Goal: Obtain resource: Obtain resource

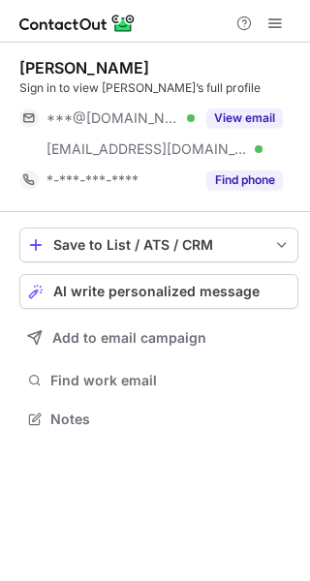
scroll to position [406, 310]
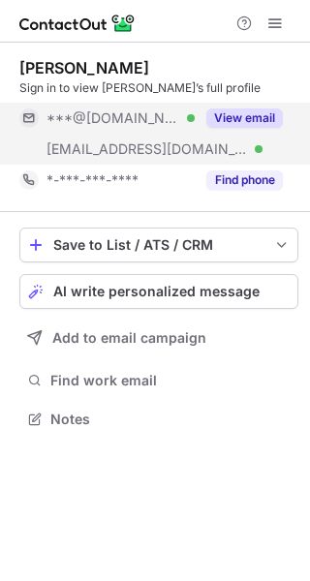
click at [265, 109] on button "View email" at bounding box center [244, 117] width 77 height 19
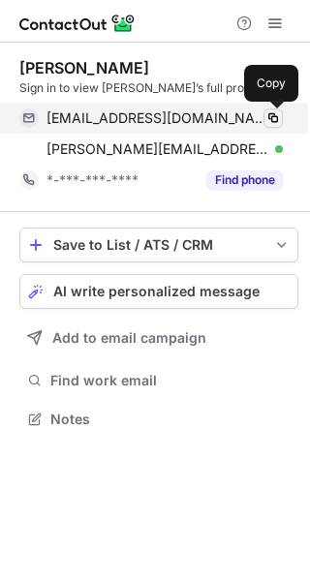
click at [273, 116] on span at bounding box center [272, 117] width 15 height 15
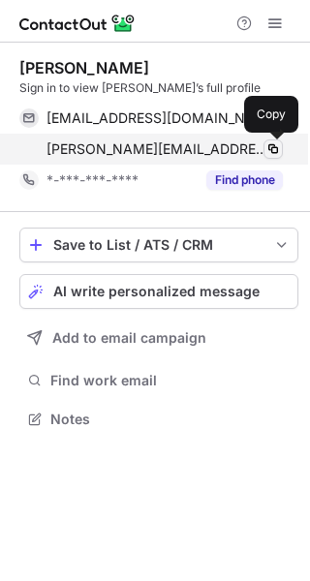
click at [272, 145] on span at bounding box center [272, 148] width 15 height 15
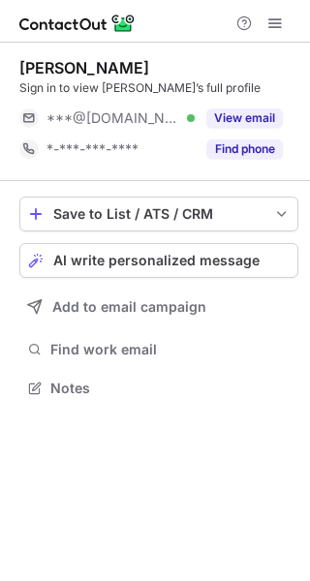
scroll to position [375, 310]
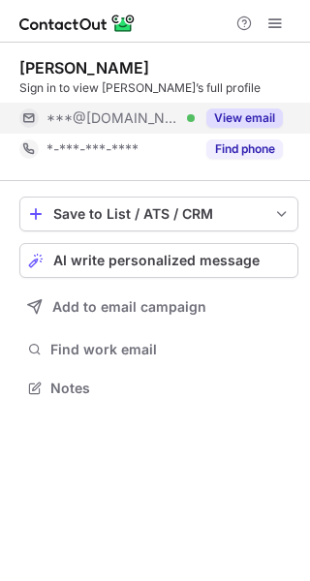
click at [258, 110] on button "View email" at bounding box center [244, 117] width 77 height 19
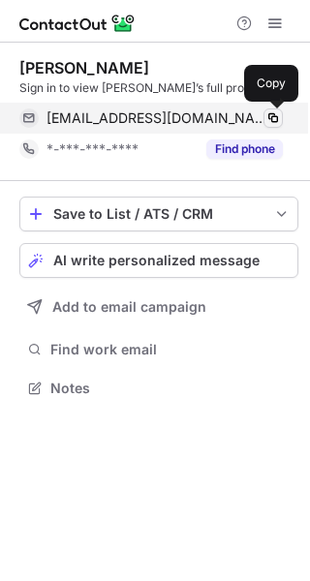
click at [274, 113] on span at bounding box center [272, 117] width 15 height 15
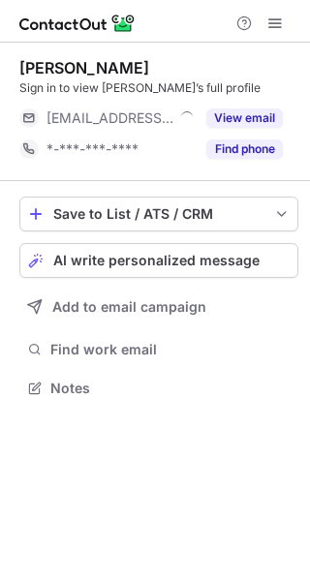
scroll to position [375, 310]
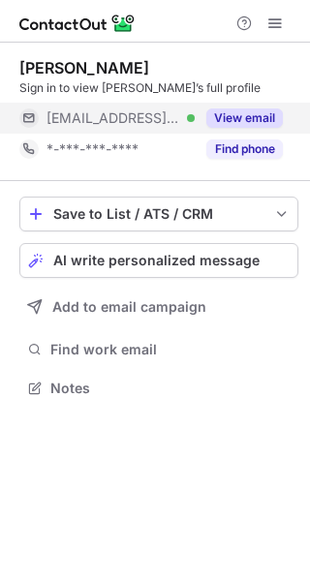
click at [262, 117] on button "View email" at bounding box center [244, 117] width 77 height 19
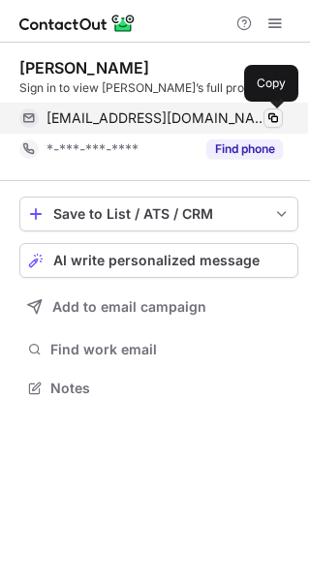
click at [271, 116] on span at bounding box center [272, 117] width 15 height 15
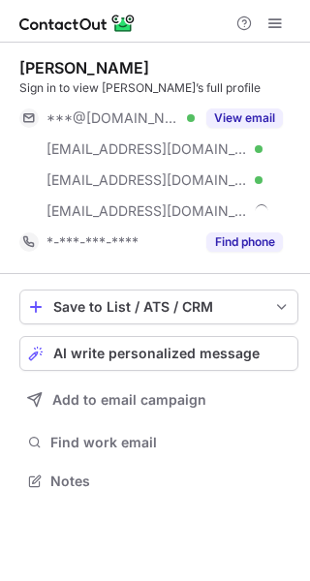
scroll to position [468, 310]
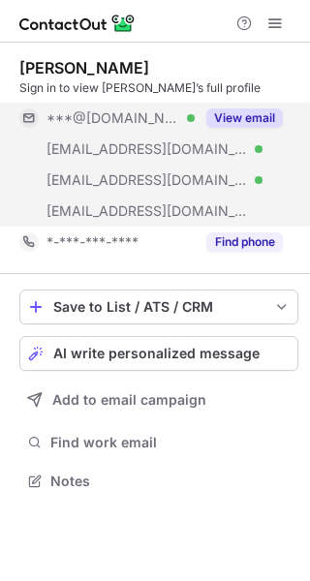
click at [254, 120] on button "View email" at bounding box center [244, 117] width 77 height 19
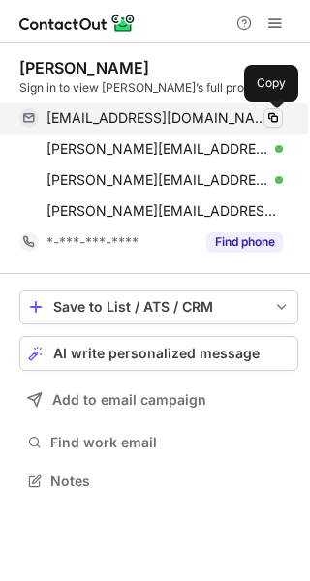
click at [272, 114] on span at bounding box center [272, 117] width 15 height 15
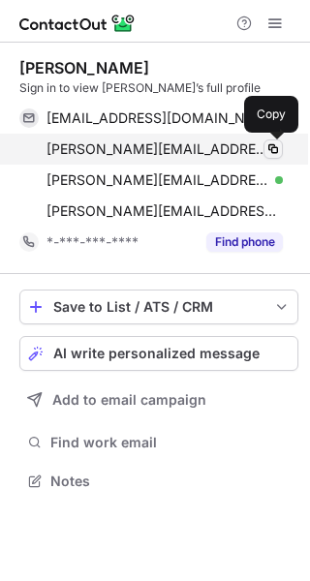
click at [277, 146] on span at bounding box center [272, 148] width 15 height 15
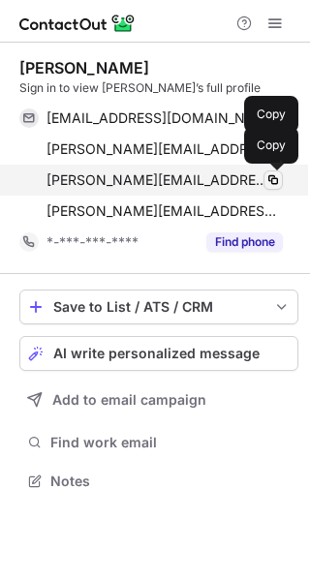
click at [280, 175] on span at bounding box center [272, 179] width 15 height 15
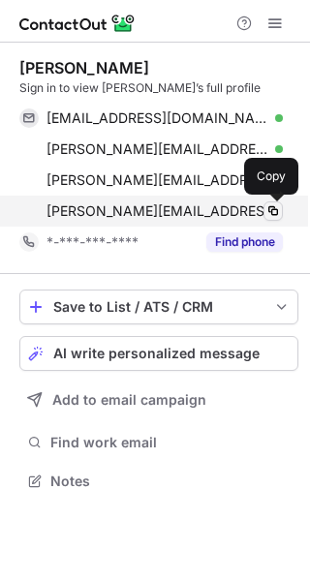
click at [275, 210] on span at bounding box center [272, 210] width 15 height 15
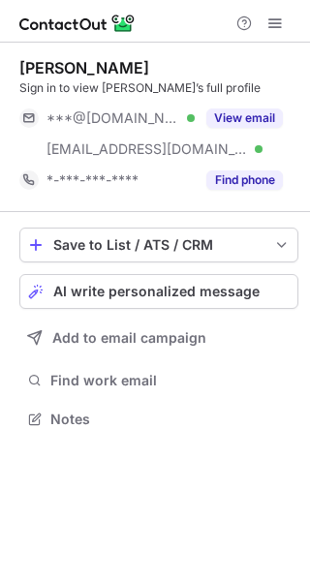
scroll to position [406, 310]
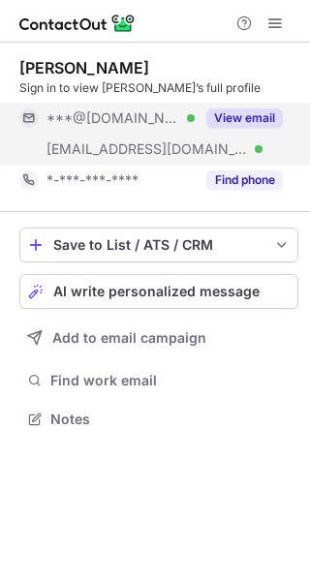
click at [236, 125] on button "View email" at bounding box center [244, 117] width 77 height 19
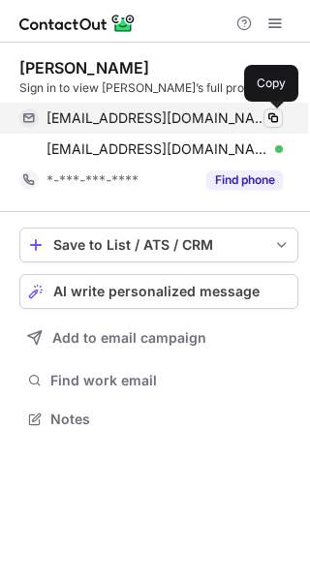
click at [274, 120] on span at bounding box center [272, 117] width 15 height 15
click at [274, 115] on span at bounding box center [272, 117] width 15 height 15
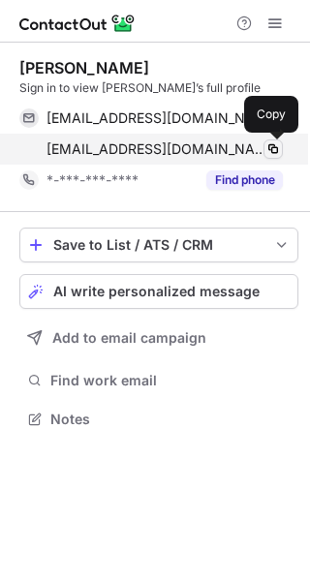
click at [271, 144] on span at bounding box center [272, 148] width 15 height 15
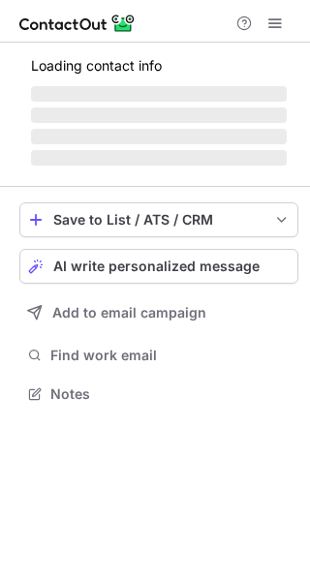
scroll to position [375, 310]
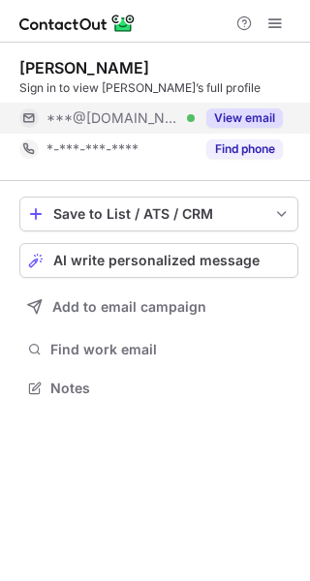
click at [248, 116] on button "View email" at bounding box center [244, 117] width 77 height 19
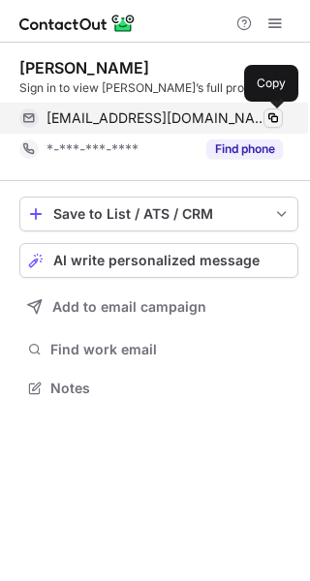
click at [271, 122] on span at bounding box center [272, 117] width 15 height 15
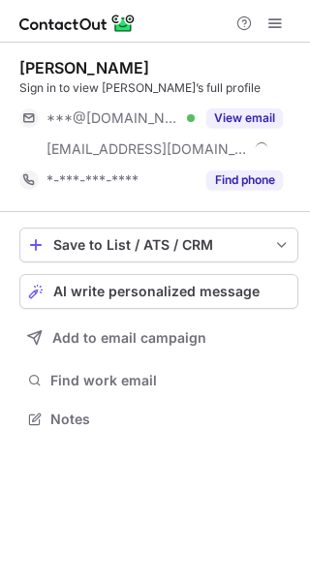
scroll to position [406, 310]
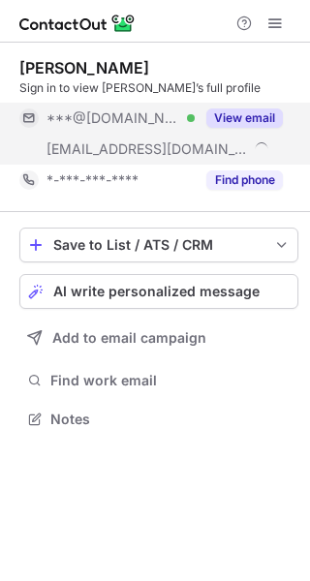
click at [262, 112] on button "View email" at bounding box center [244, 117] width 77 height 19
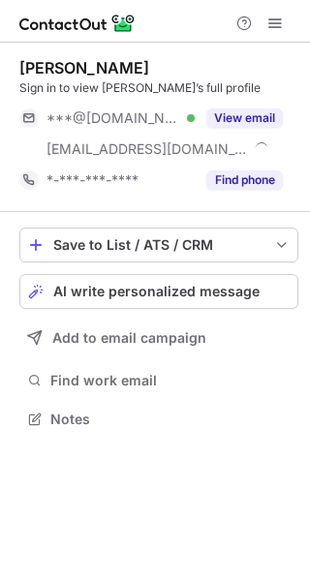
scroll to position [406, 310]
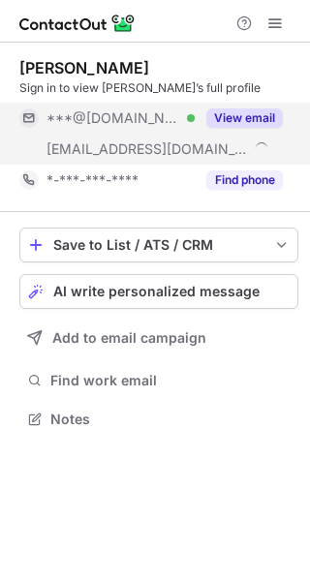
click at [263, 118] on button "View email" at bounding box center [244, 117] width 77 height 19
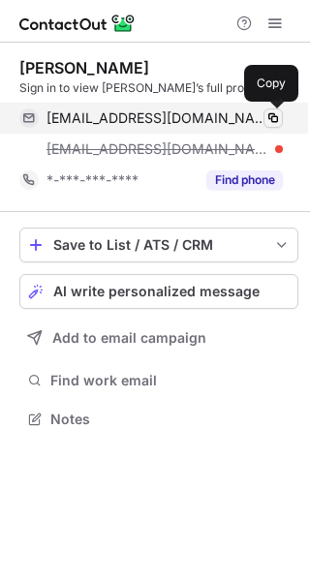
click at [272, 118] on span at bounding box center [272, 117] width 15 height 15
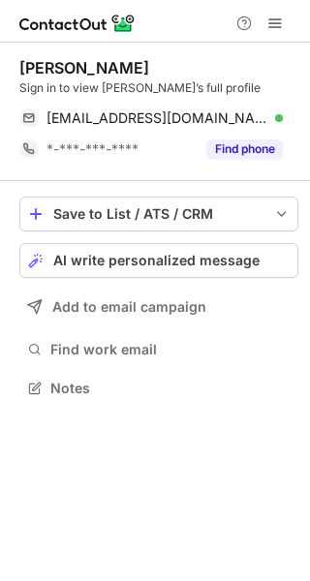
scroll to position [375, 310]
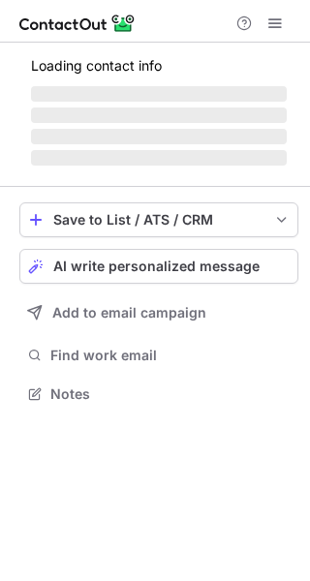
scroll to position [381, 310]
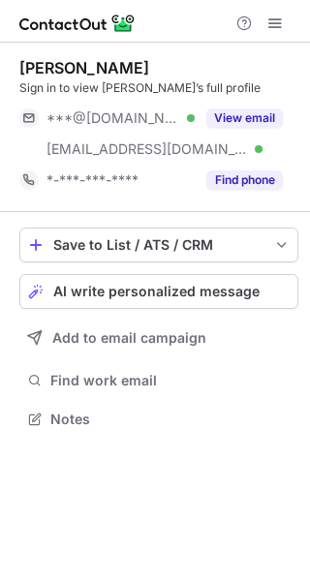
scroll to position [406, 310]
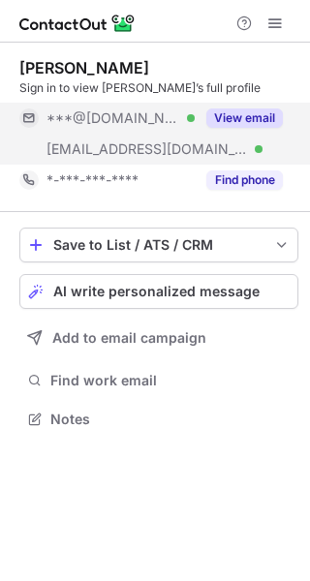
click at [233, 115] on button "View email" at bounding box center [244, 117] width 77 height 19
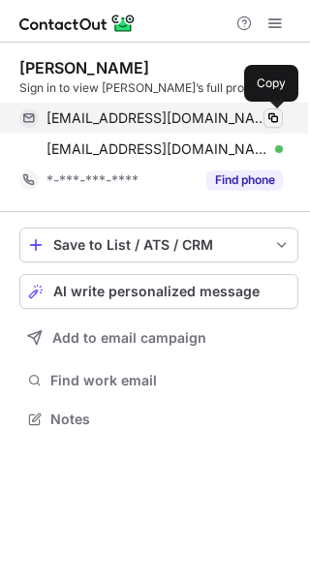
click at [278, 116] on span at bounding box center [272, 117] width 15 height 15
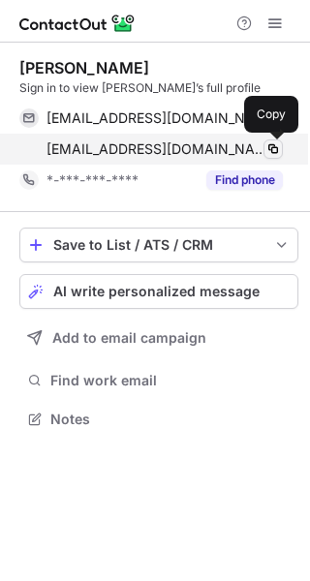
click at [274, 149] on span at bounding box center [272, 148] width 15 height 15
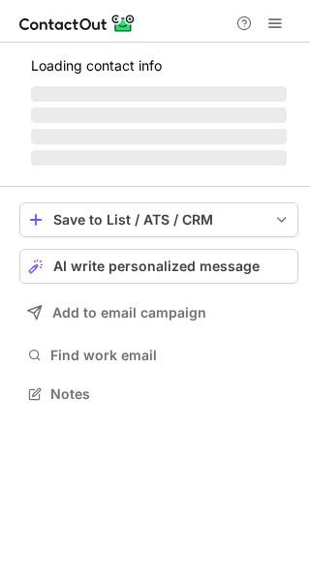
scroll to position [406, 310]
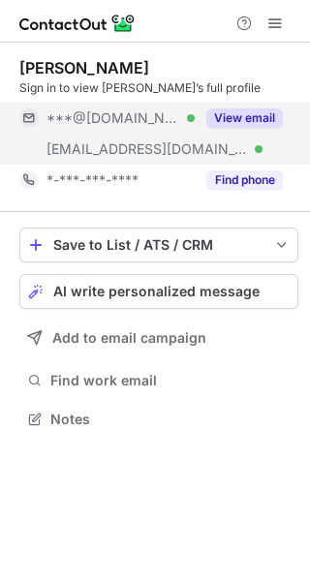
click at [247, 117] on button "View email" at bounding box center [244, 117] width 77 height 19
